Goal: Task Accomplishment & Management: Use online tool/utility

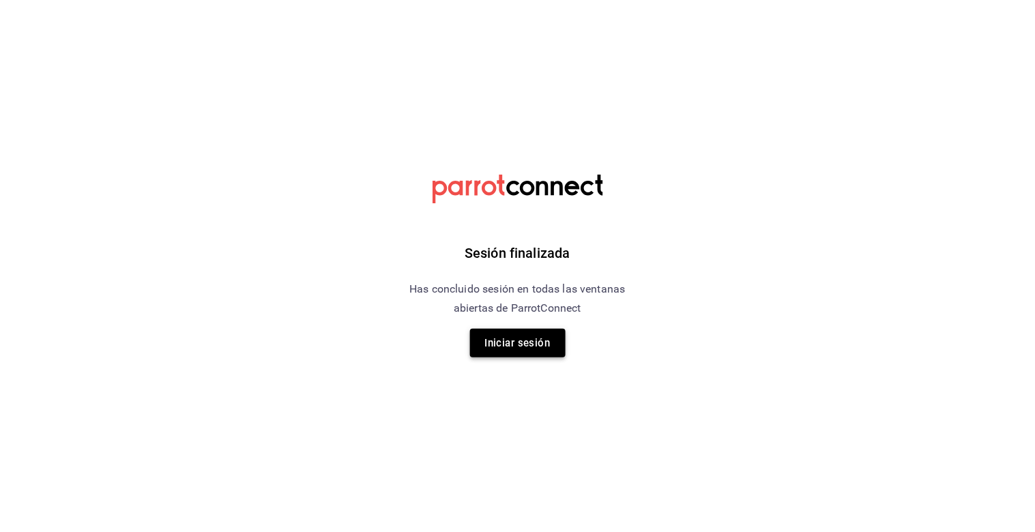
click at [549, 335] on button "Iniciar sesión" at bounding box center [517, 343] width 95 height 29
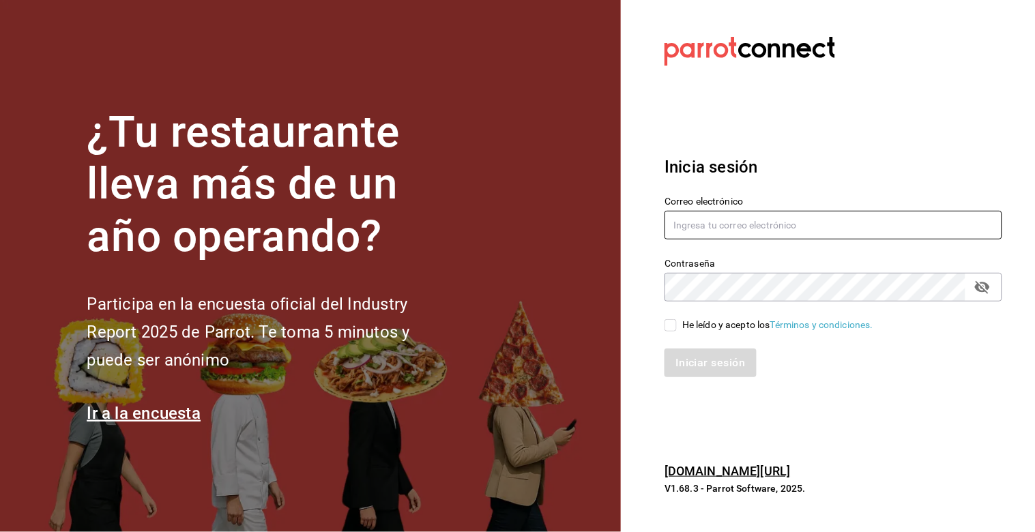
type input "julian.truhso@hotmail.com"
drag, startPoint x: 670, startPoint y: 332, endPoint x: 660, endPoint y: 328, distance: 11.7
click at [666, 331] on div "Correo electrónico julian.truhso@hotmail.com Contraseña Contraseña He leído y a…" at bounding box center [825, 278] width 354 height 198
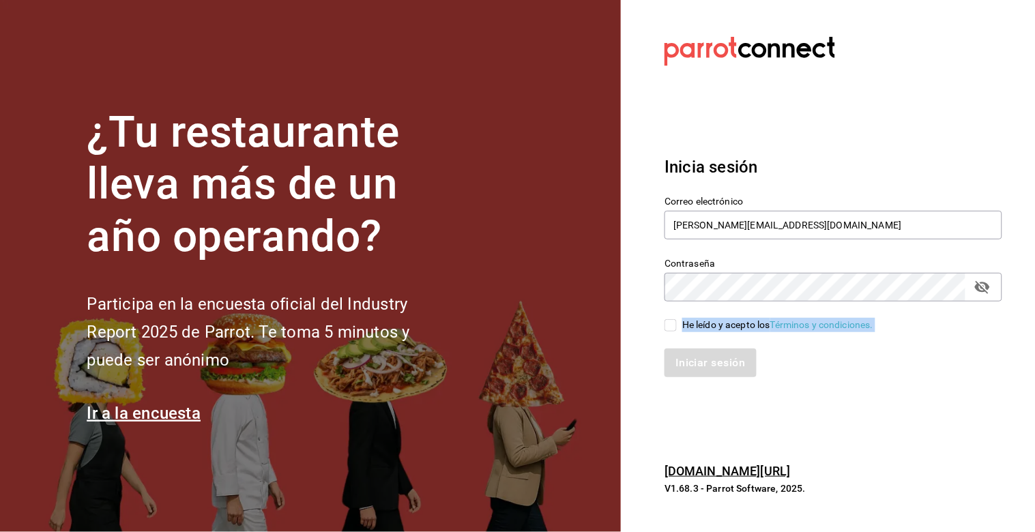
click at [669, 327] on input "He leído y acepto los Términos y condiciones." at bounding box center [670, 325] width 12 height 12
checkbox input "true"
click at [698, 363] on button "Iniciar sesión" at bounding box center [710, 363] width 93 height 29
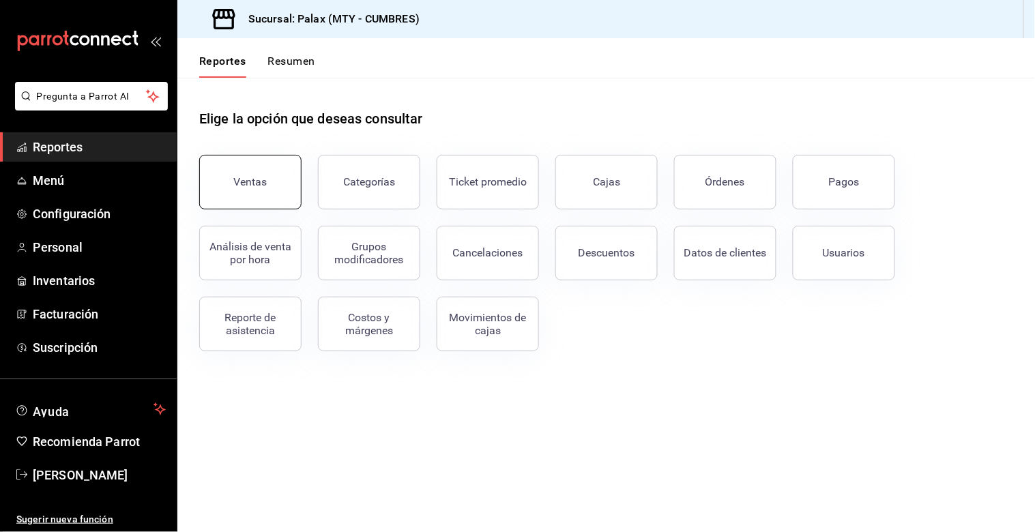
click at [247, 186] on div "Ventas" at bounding box center [250, 181] width 33 height 13
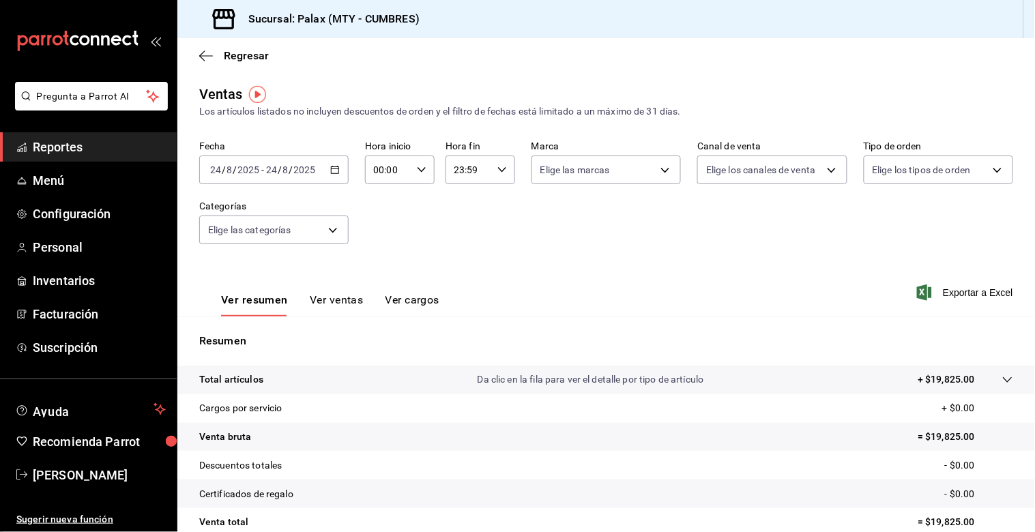
click at [330, 168] on icon "button" at bounding box center [335, 170] width 10 height 10
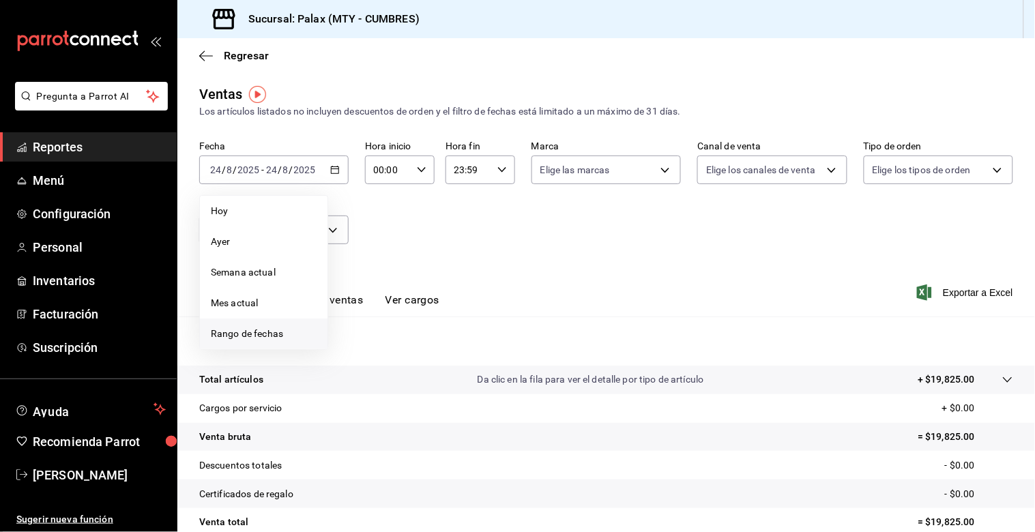
click at [260, 329] on span "Rango de fechas" at bounding box center [264, 334] width 106 height 14
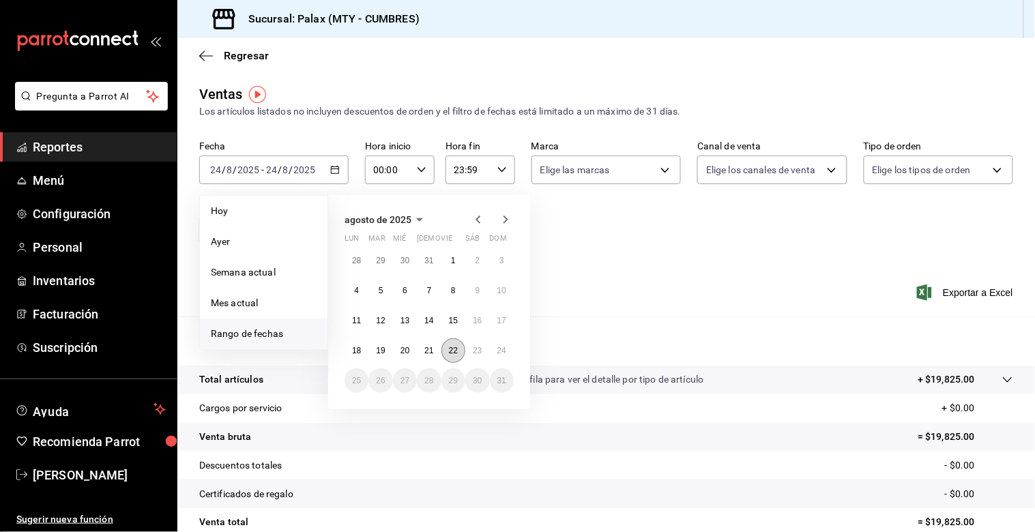
click at [451, 351] on abbr "22" at bounding box center [453, 351] width 9 height 10
click at [477, 346] on abbr "23" at bounding box center [477, 351] width 9 height 10
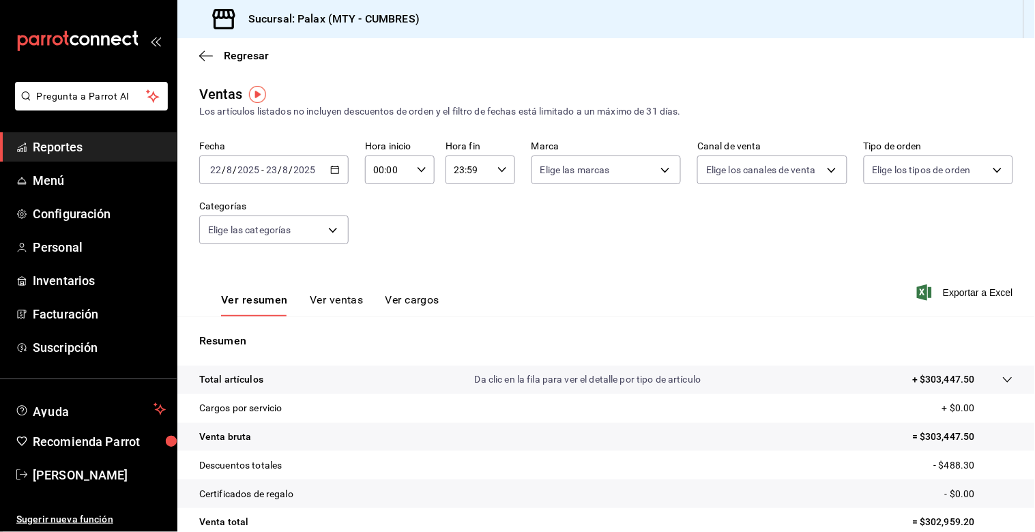
click at [417, 172] on icon "button" at bounding box center [422, 170] width 10 height 10
click at [379, 284] on span "23" at bounding box center [380, 289] width 12 height 11
type input "23:00"
click at [416, 201] on span "00" at bounding box center [414, 205] width 12 height 11
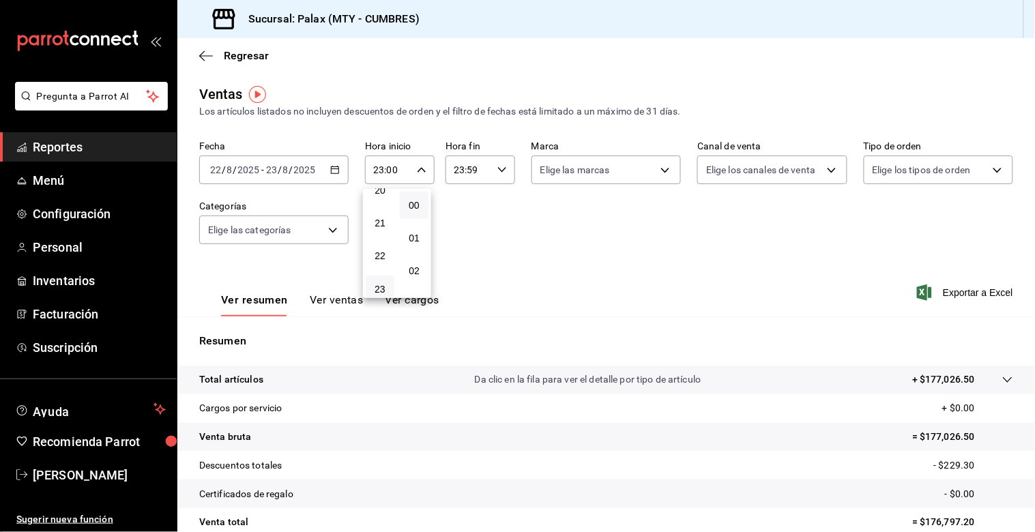
click at [458, 167] on div at bounding box center [517, 266] width 1035 height 532
click at [458, 172] on input "23:59" at bounding box center [468, 169] width 46 height 27
click at [458, 291] on span "07" at bounding box center [459, 296] width 12 height 11
click at [494, 207] on span "00" at bounding box center [493, 205] width 12 height 11
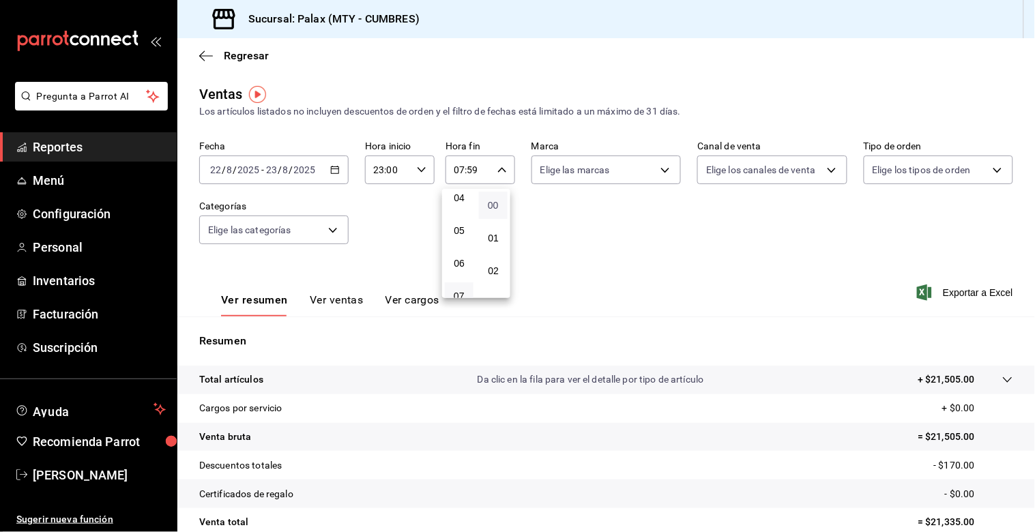
type input "07:00"
click at [391, 336] on div at bounding box center [517, 266] width 1035 height 532
click at [330, 233] on body "Pregunta a Parrot AI Reportes Menú Configuración Personal Inventarios Facturaci…" at bounding box center [517, 266] width 1035 height 532
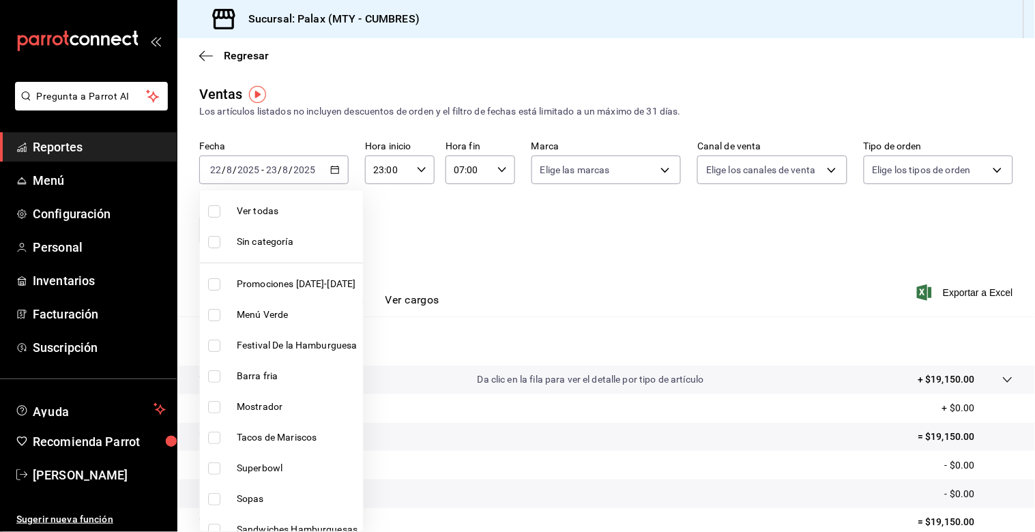
click at [216, 406] on input "checkbox" at bounding box center [214, 407] width 12 height 12
checkbox input "true"
type input "f2dae4ce-bbab-4ca5-92d1-59dc07dbf672"
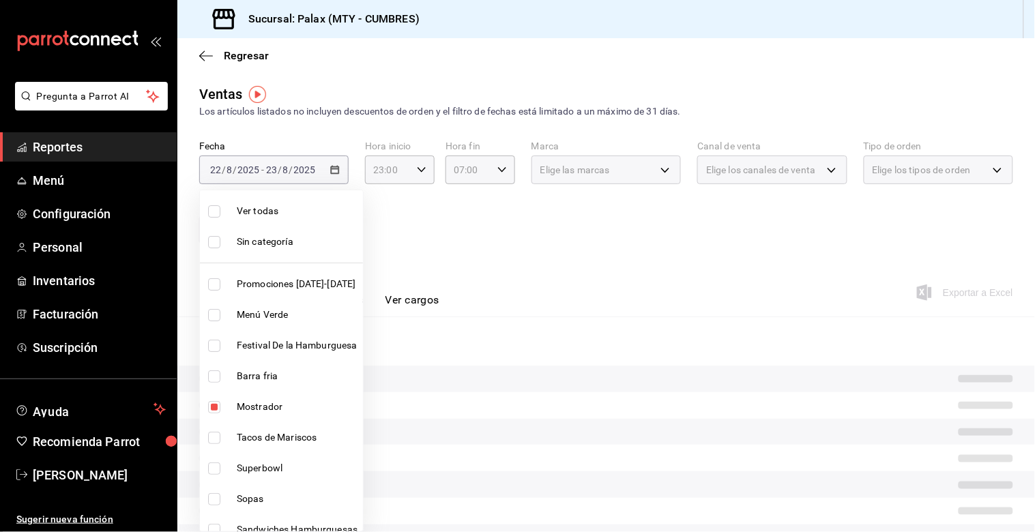
click at [488, 302] on div at bounding box center [517, 266] width 1035 height 532
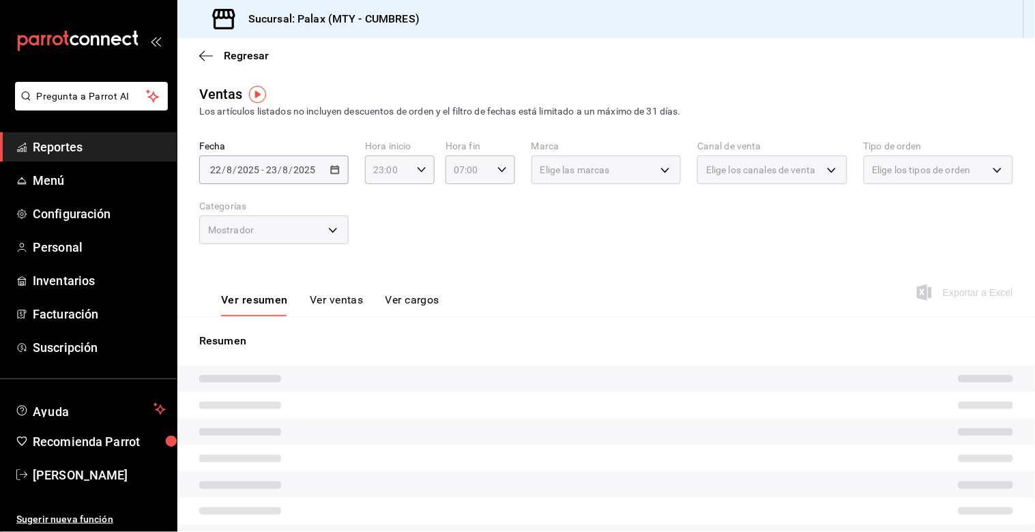
click at [339, 296] on button "Ver ventas" at bounding box center [337, 304] width 54 height 23
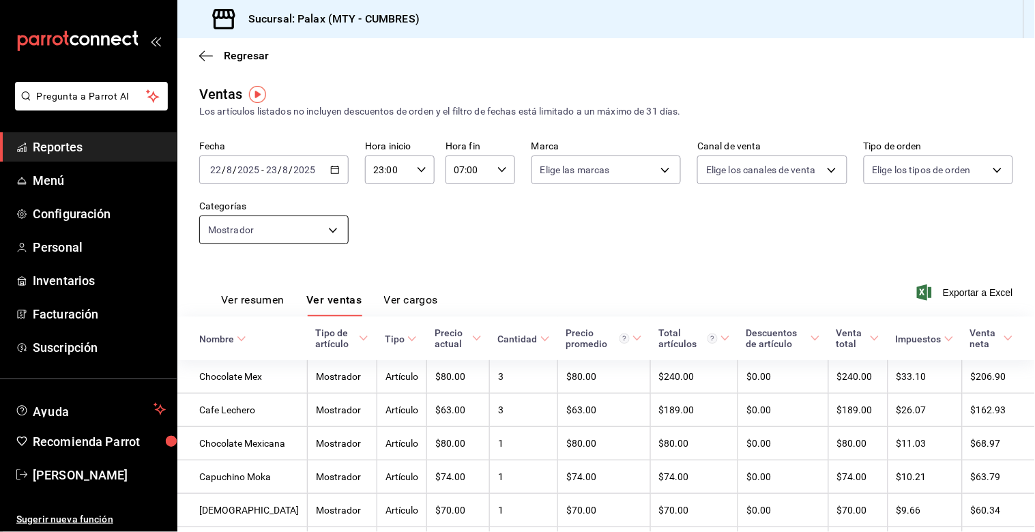
click at [328, 230] on body "Pregunta a Parrot AI Reportes Menú Configuración Personal Inventarios Facturaci…" at bounding box center [517, 266] width 1035 height 532
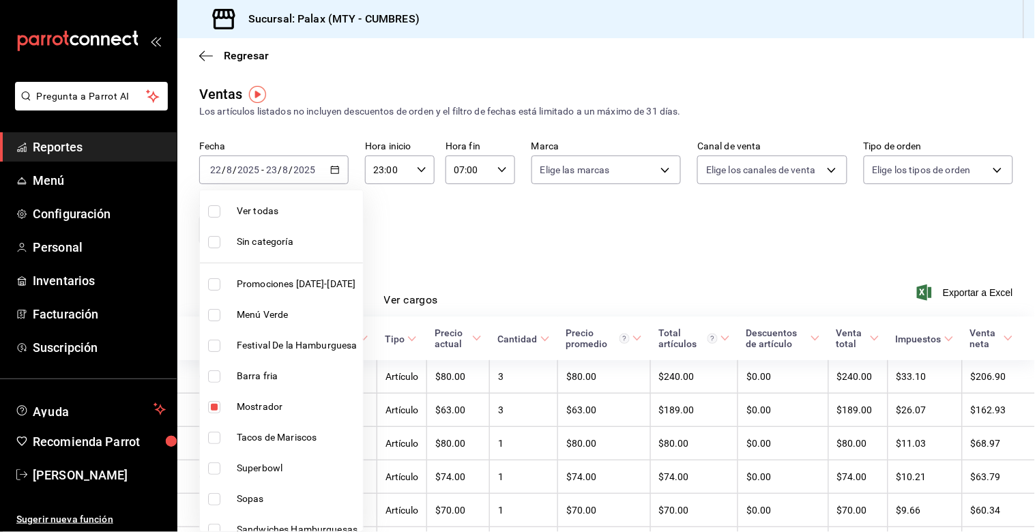
click at [209, 406] on input "checkbox" at bounding box center [214, 407] width 12 height 12
checkbox input "false"
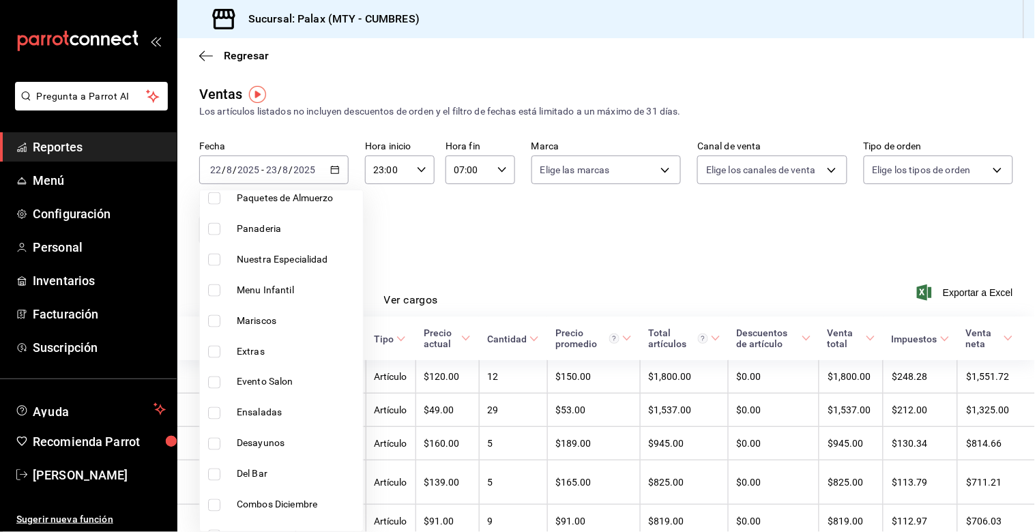
scroll to position [530, 0]
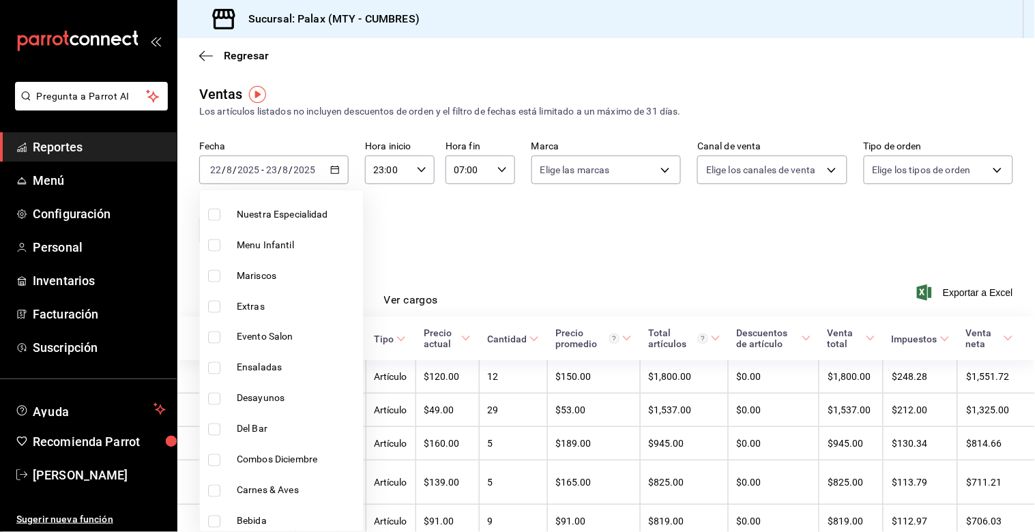
click at [213, 432] on input "checkbox" at bounding box center [214, 430] width 12 height 12
checkbox input "true"
type input "5041f980-30f3-428d-be8c-286edc227efb"
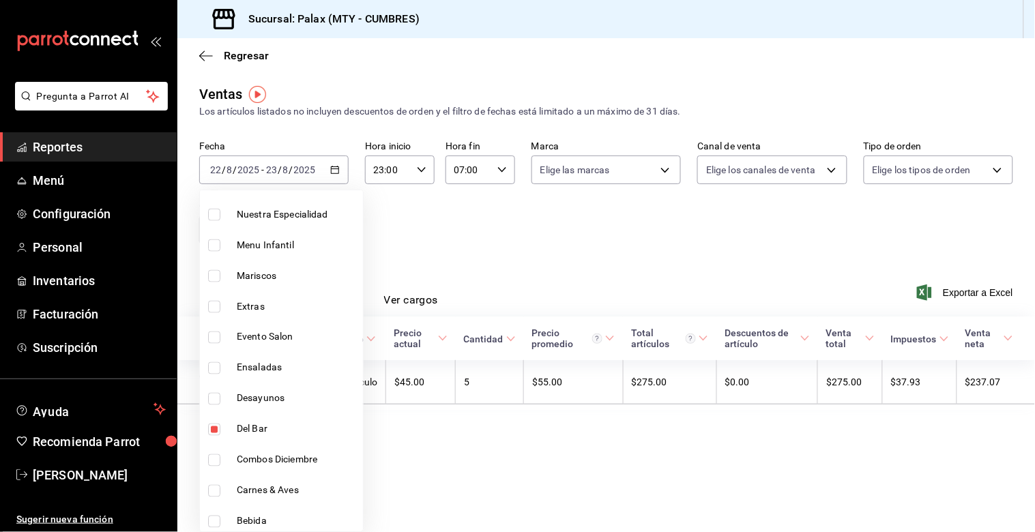
click at [528, 251] on div at bounding box center [517, 266] width 1035 height 532
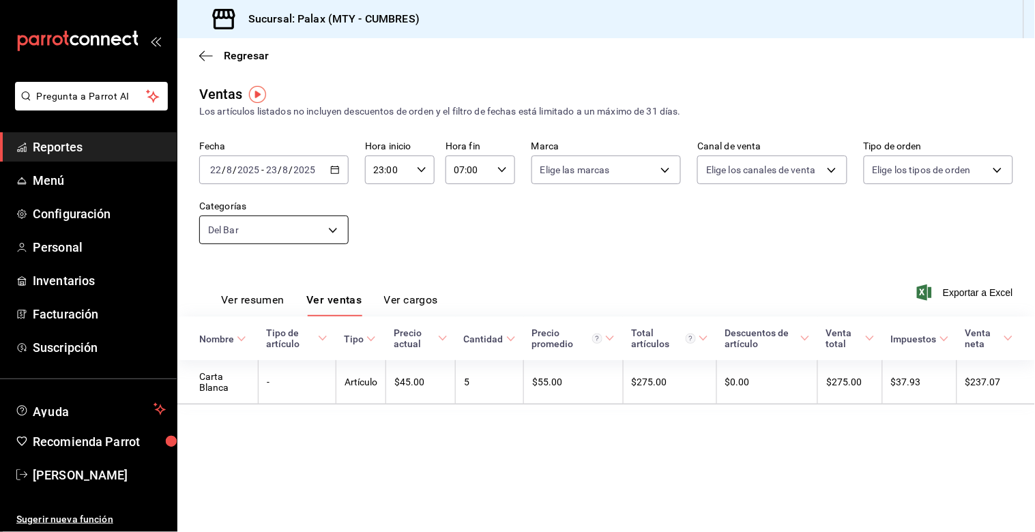
click at [340, 236] on body "Pregunta a Parrot AI Reportes Menú Configuración Personal Inventarios Facturaci…" at bounding box center [517, 266] width 1035 height 532
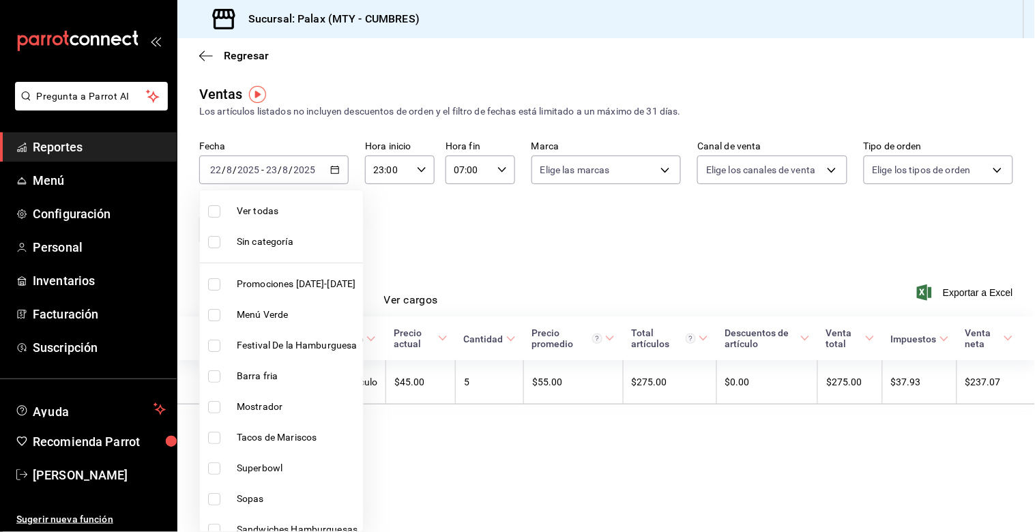
click at [502, 452] on div at bounding box center [517, 266] width 1035 height 532
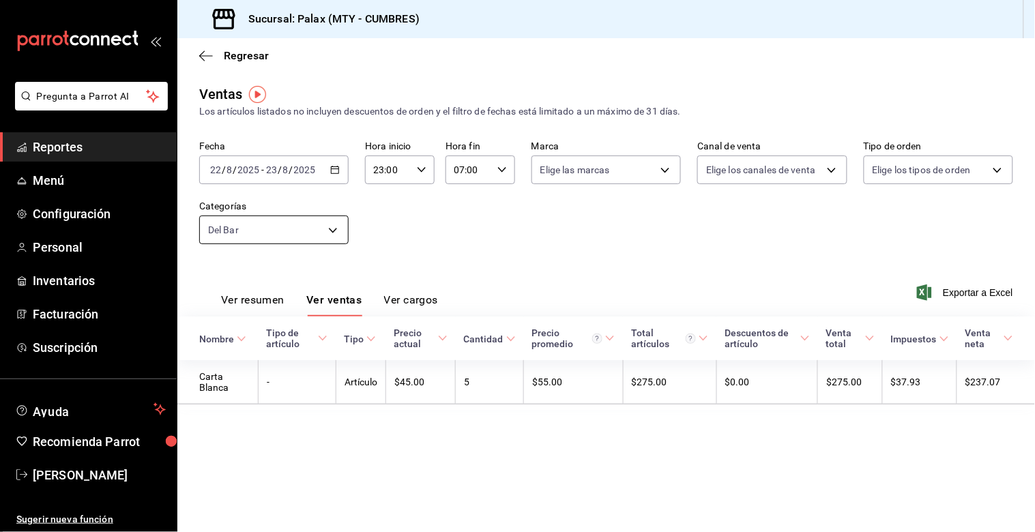
click at [323, 233] on body "Pregunta a Parrot AI Reportes Menú Configuración Personal Inventarios Facturaci…" at bounding box center [517, 266] width 1035 height 532
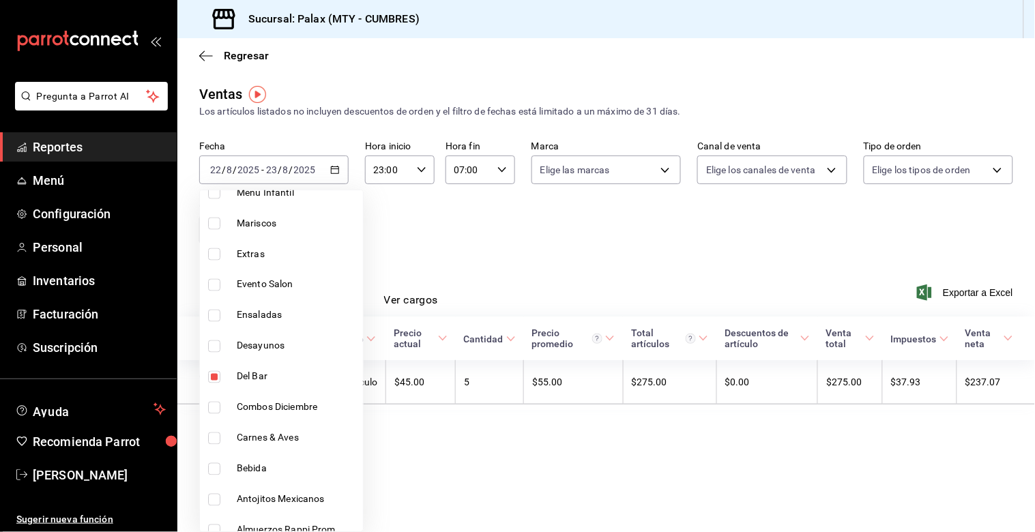
scroll to position [606, 0]
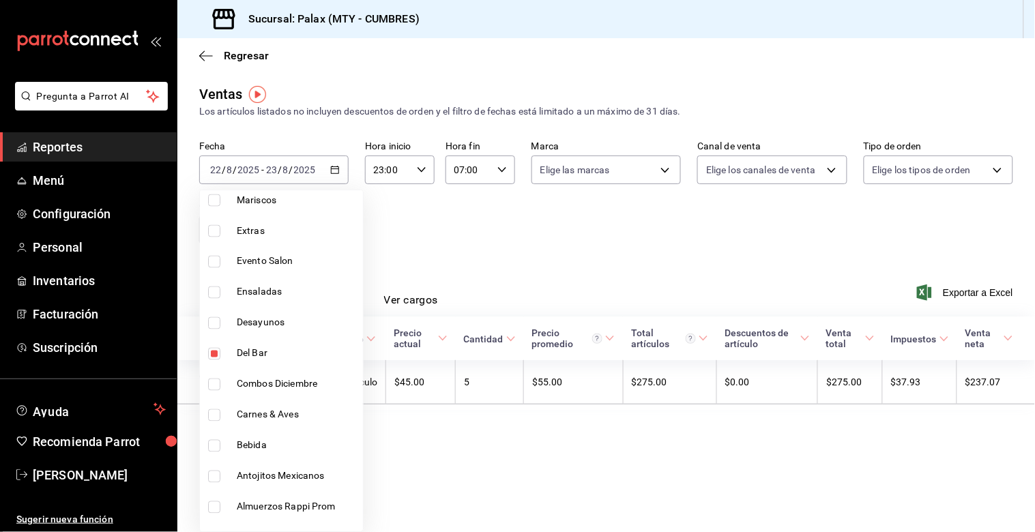
click at [210, 349] on input "checkbox" at bounding box center [214, 354] width 12 height 12
checkbox input "false"
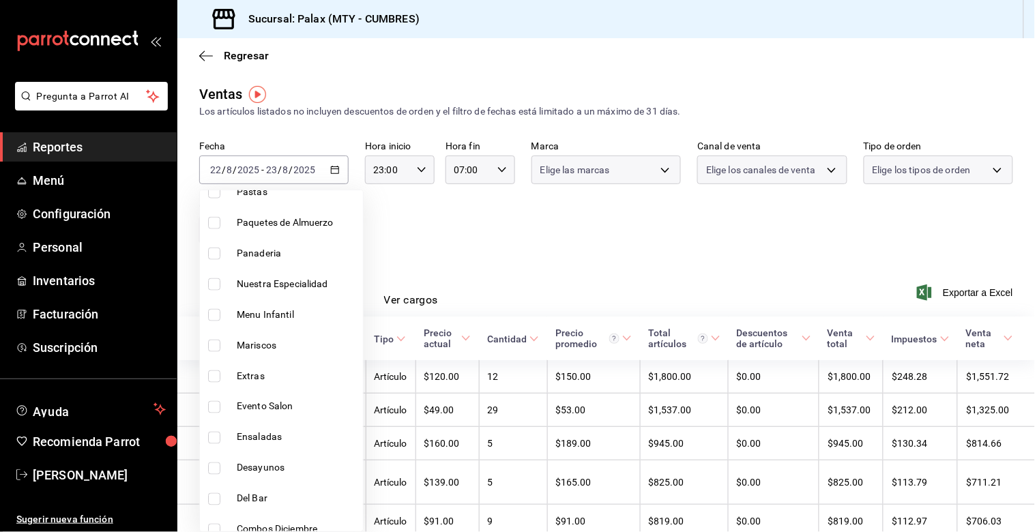
scroll to position [454, 0]
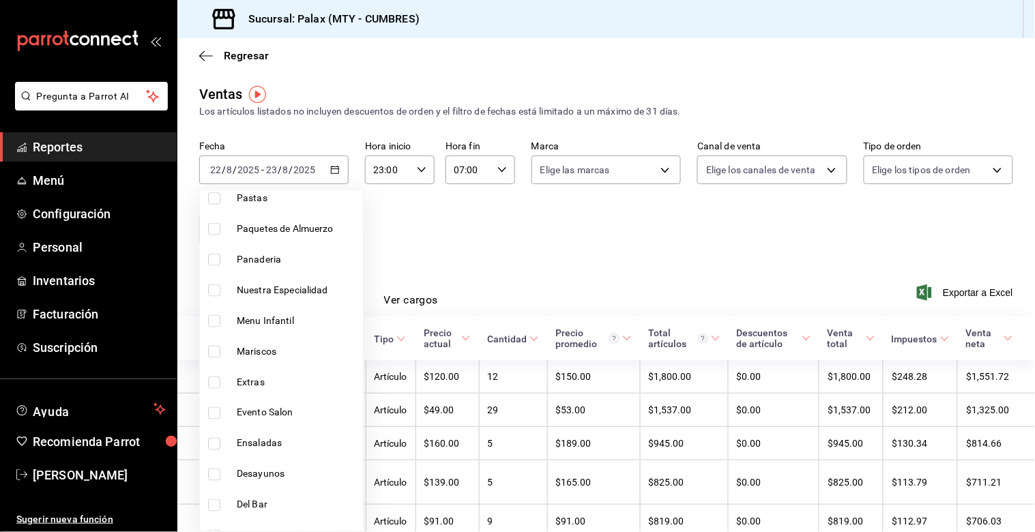
click at [216, 256] on input "checkbox" at bounding box center [214, 260] width 12 height 12
checkbox input "true"
type input "c1857e69-1263-4738-8070-fa69687f0395"
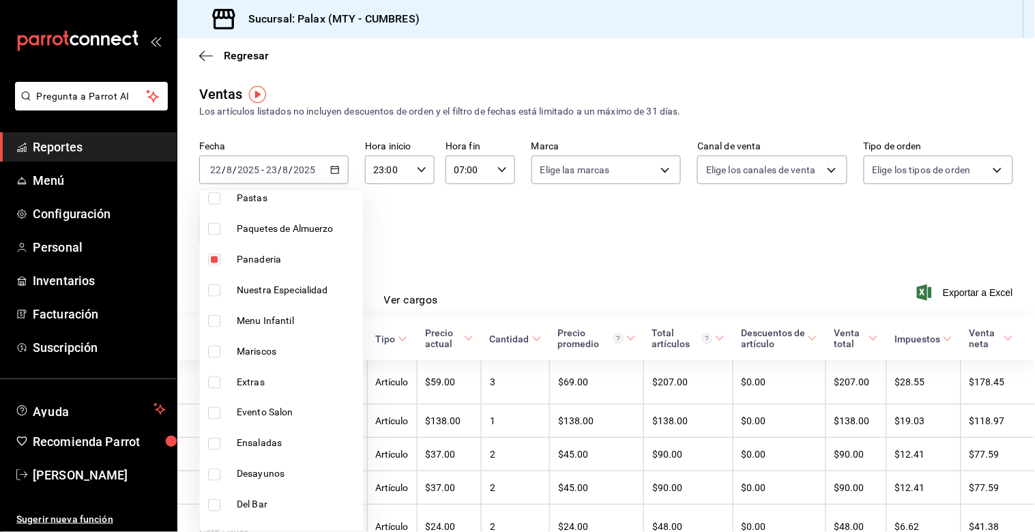
click at [582, 243] on div at bounding box center [517, 266] width 1035 height 532
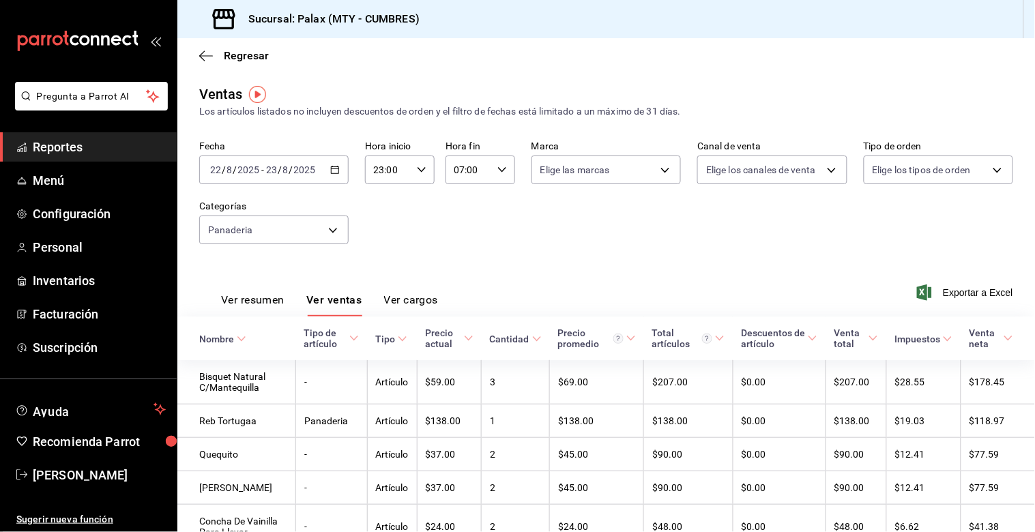
click at [331, 171] on icon "button" at bounding box center [335, 170] width 10 height 10
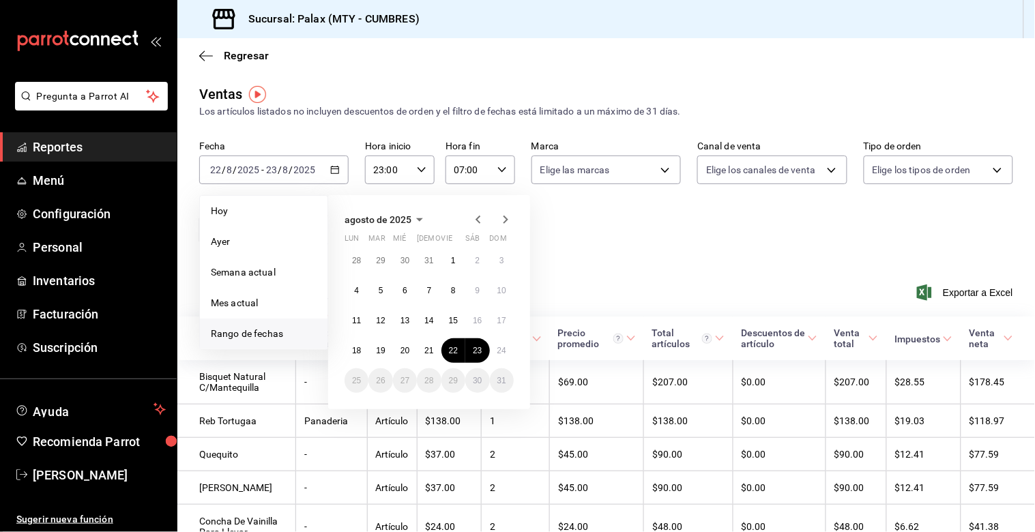
click at [271, 335] on span "Rango de fechas" at bounding box center [264, 334] width 106 height 14
click at [473, 349] on abbr "23" at bounding box center [477, 351] width 9 height 10
click at [501, 350] on abbr "24" at bounding box center [501, 351] width 9 height 10
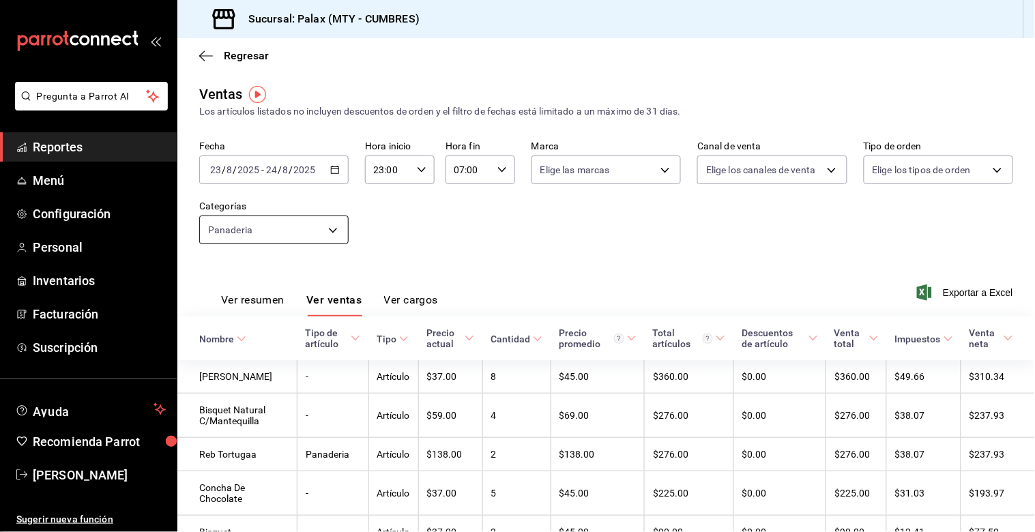
click at [328, 228] on body "Pregunta a Parrot AI Reportes Menú Configuración Personal Inventarios Facturaci…" at bounding box center [517, 266] width 1035 height 532
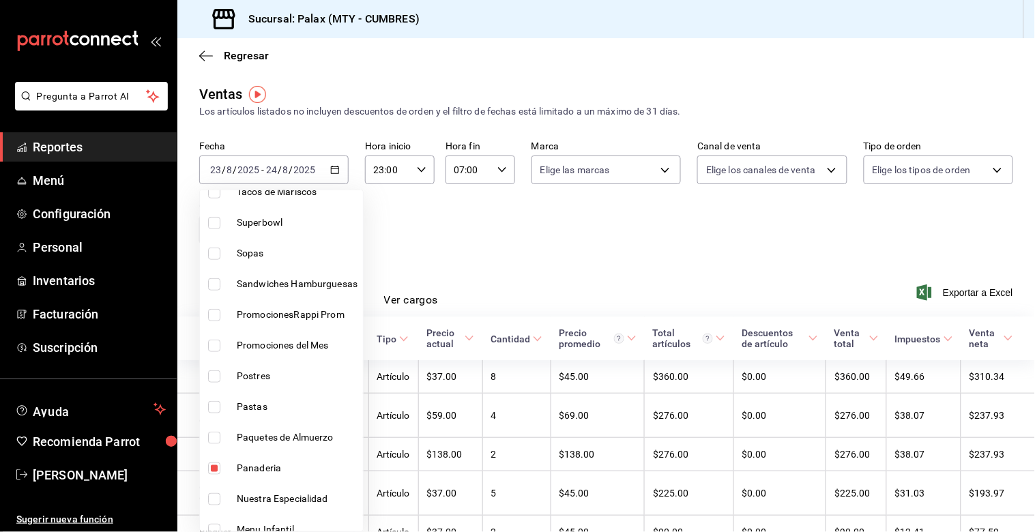
scroll to position [303, 0]
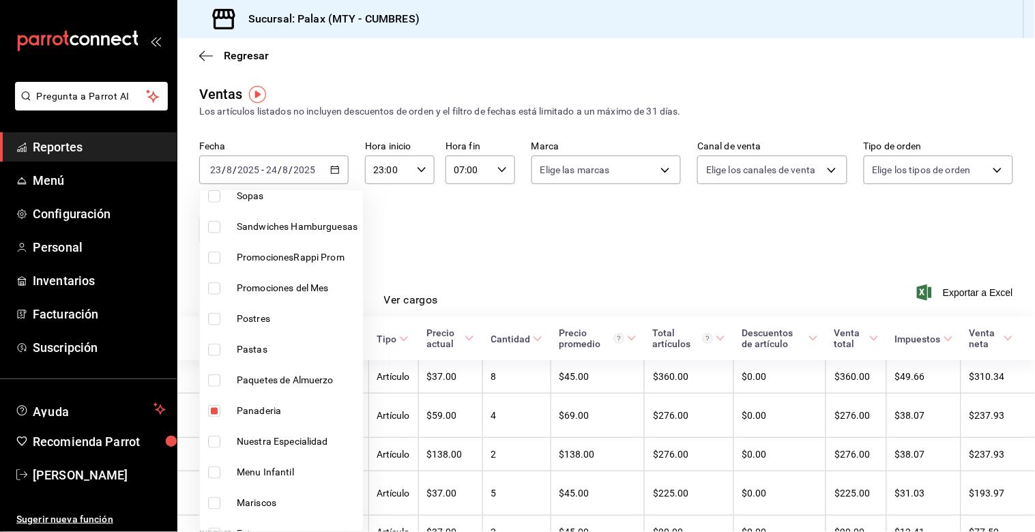
click at [216, 409] on input "checkbox" at bounding box center [214, 411] width 12 height 12
checkbox input "false"
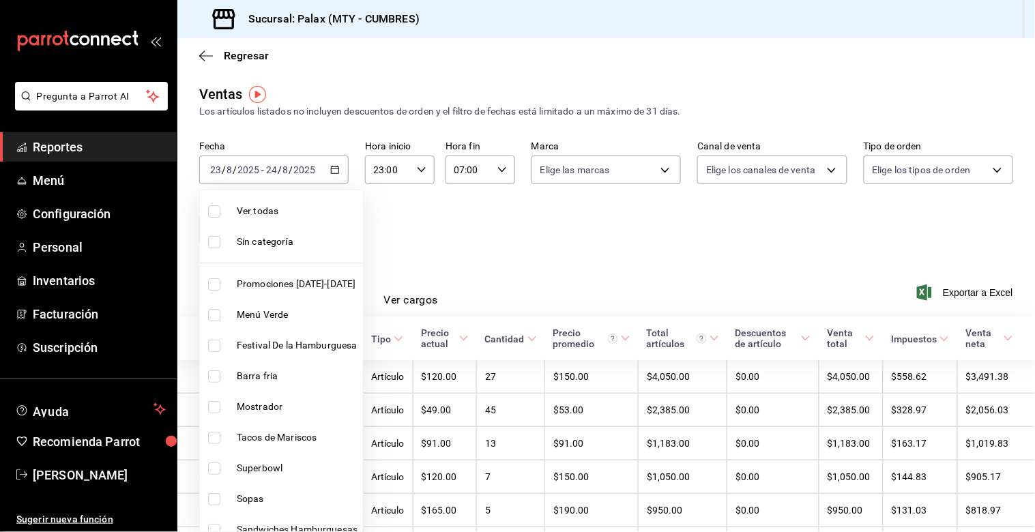
click at [221, 407] on label at bounding box center [217, 407] width 18 height 12
click at [220, 407] on input "checkbox" at bounding box center [214, 407] width 12 height 12
checkbox input "false"
click at [212, 404] on input "checkbox" at bounding box center [214, 407] width 12 height 12
checkbox input "true"
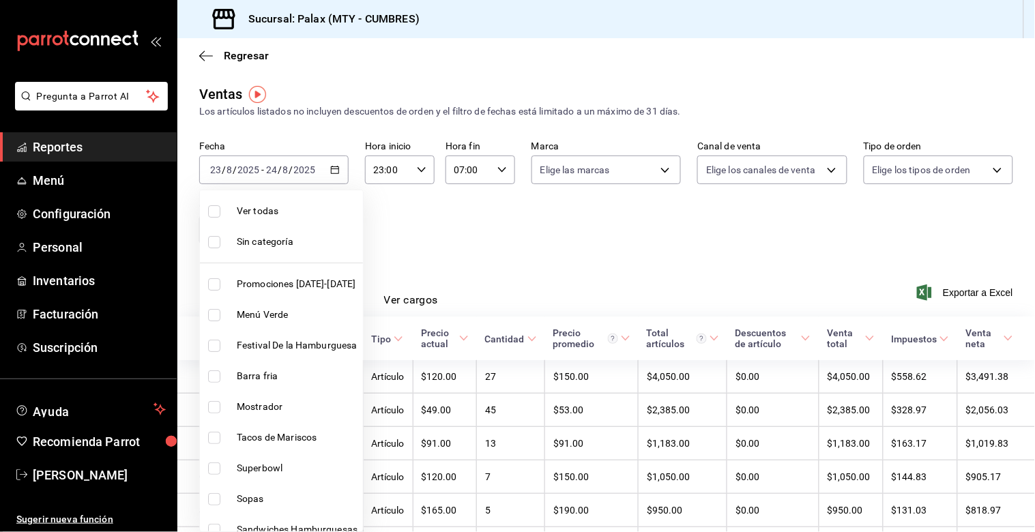
type input "f2dae4ce-bbab-4ca5-92d1-59dc07dbf672"
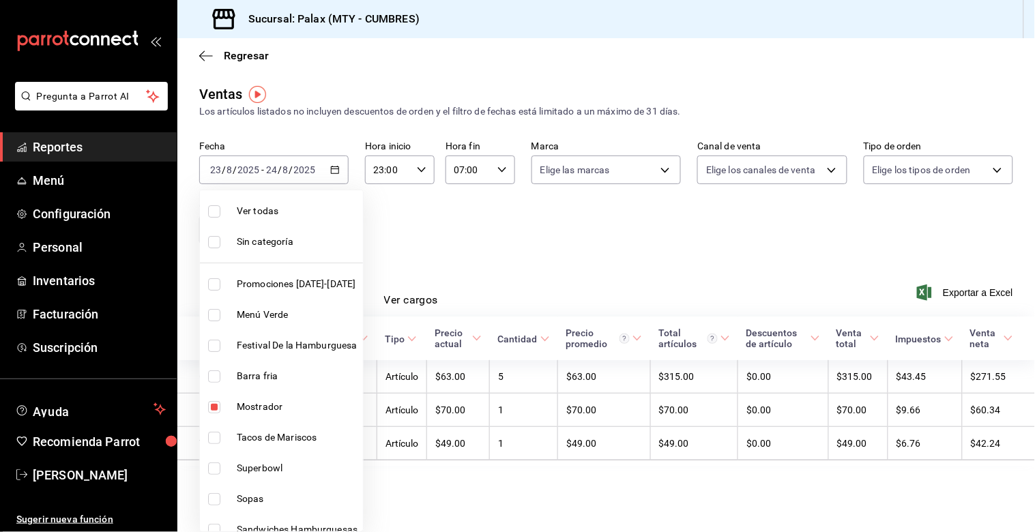
click at [462, 253] on div at bounding box center [517, 266] width 1035 height 532
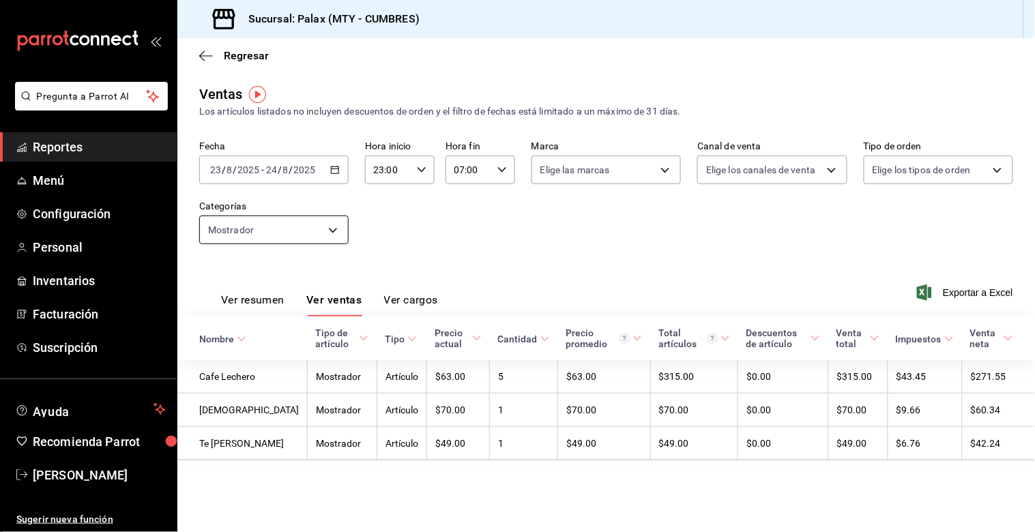
click at [334, 234] on body "Pregunta a Parrot AI Reportes Menú Configuración Personal Inventarios Facturaci…" at bounding box center [517, 266] width 1035 height 532
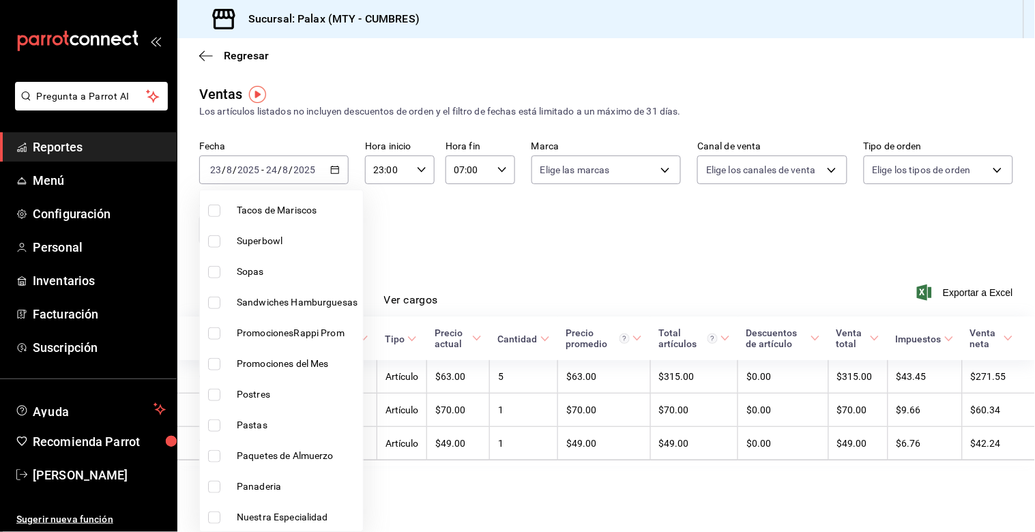
scroll to position [76, 0]
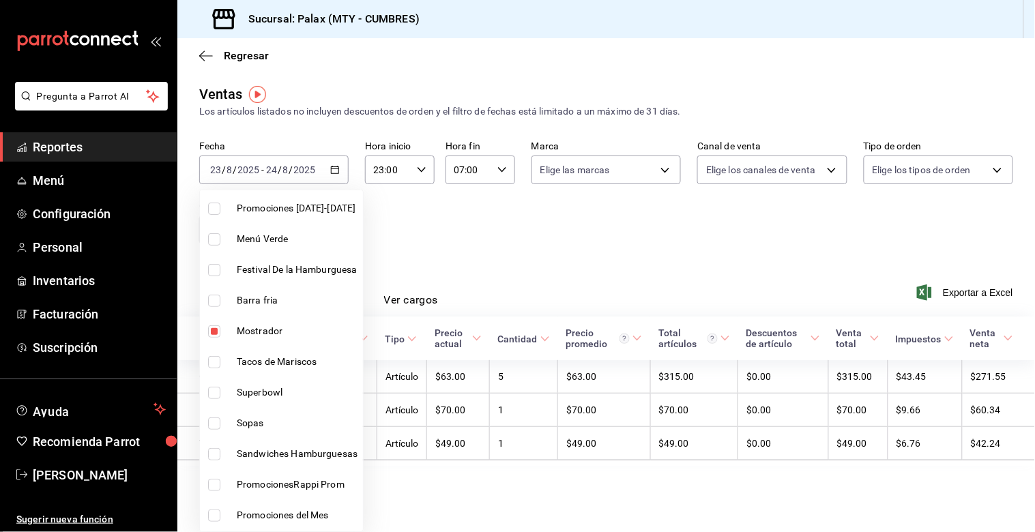
click at [218, 336] on input "checkbox" at bounding box center [214, 331] width 12 height 12
checkbox input "false"
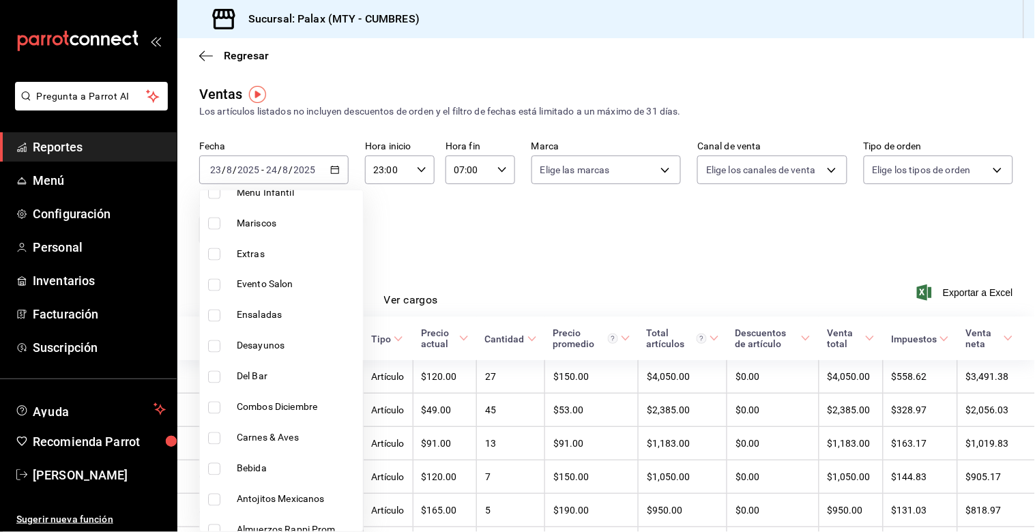
scroll to position [606, 0]
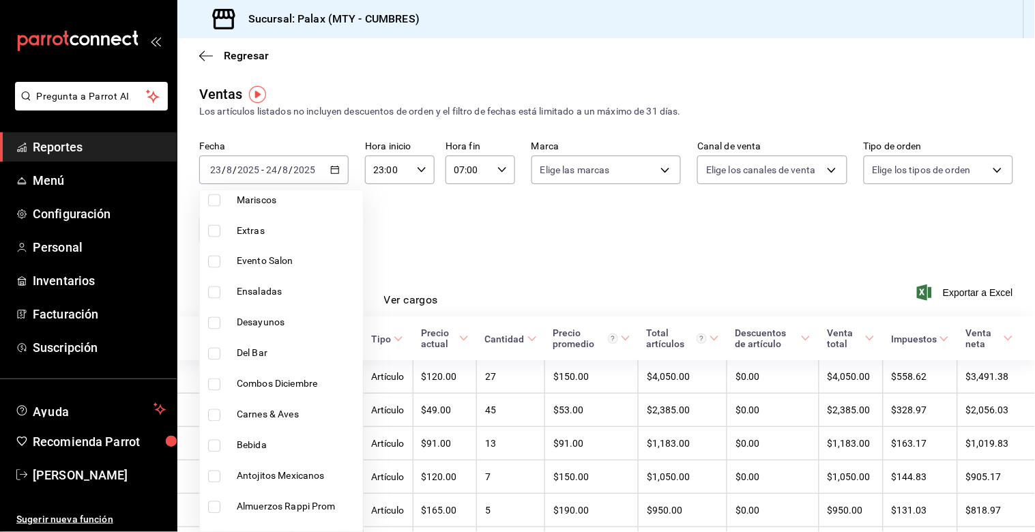
click at [216, 355] on input "checkbox" at bounding box center [214, 354] width 12 height 12
checkbox input "true"
type input "5041f980-30f3-428d-be8c-286edc227efb"
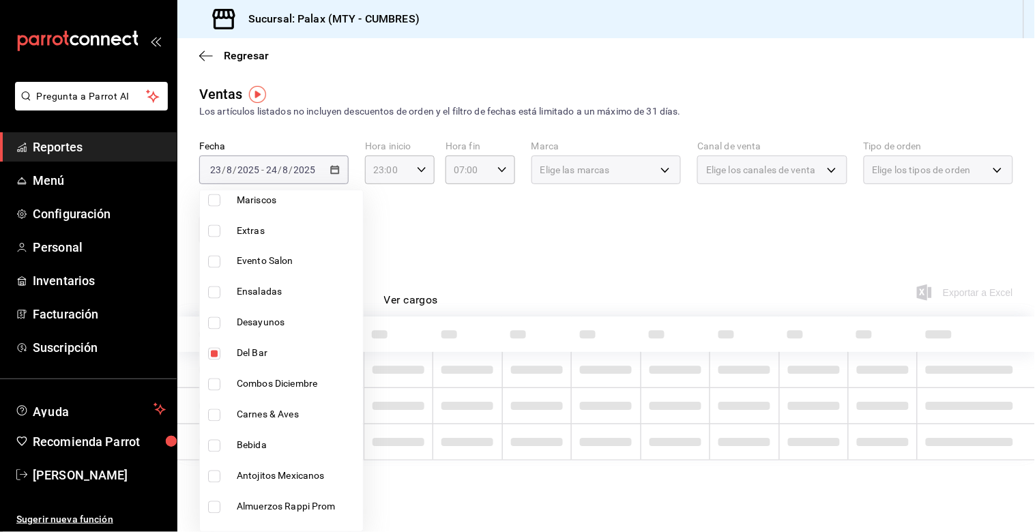
click at [460, 261] on div at bounding box center [517, 266] width 1035 height 532
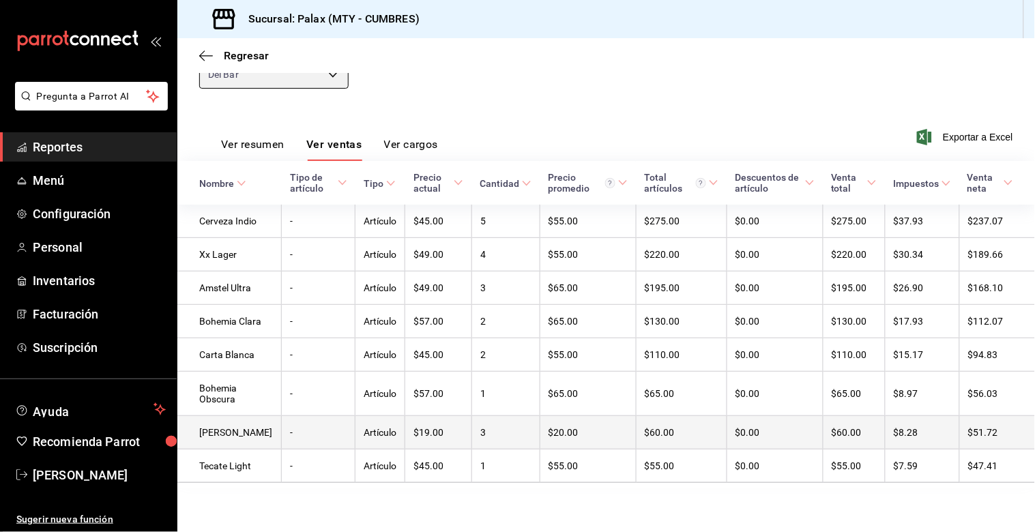
scroll to position [184, 0]
